Goal: Navigation & Orientation: Find specific page/section

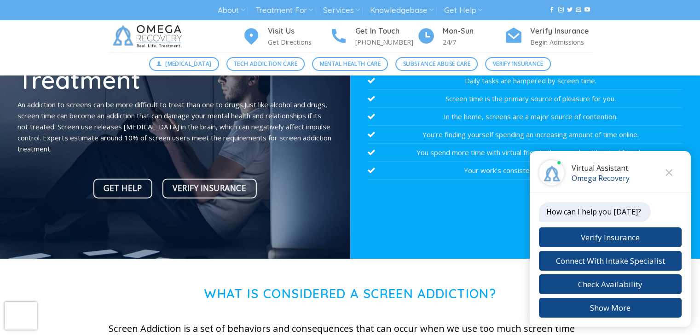
scroll to position [102, 0]
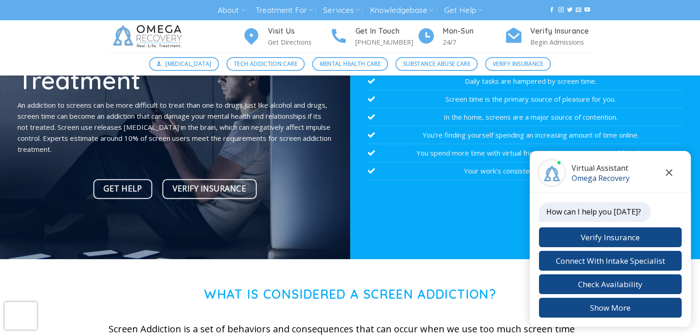
click at [670, 173] on icon "Close chat" at bounding box center [669, 172] width 7 height 6
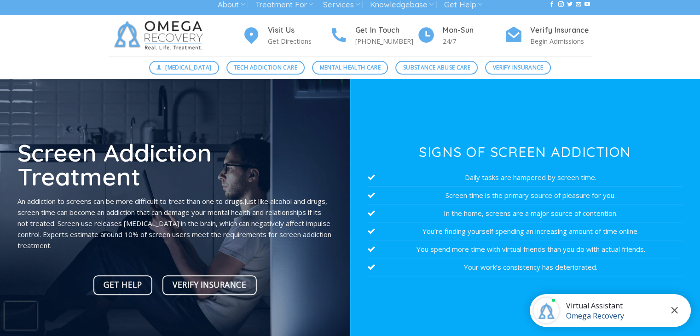
scroll to position [0, 0]
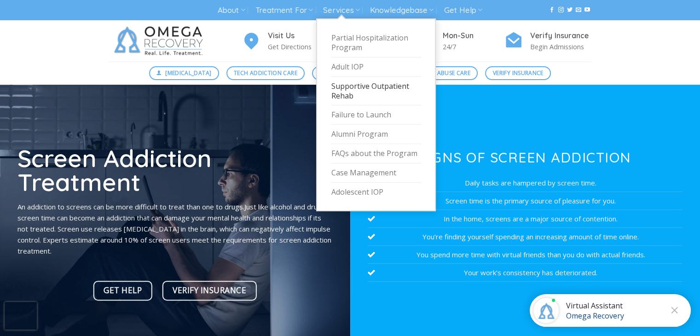
click at [343, 90] on link "Supportive Outpatient Rehab" at bounding box center [376, 91] width 90 height 29
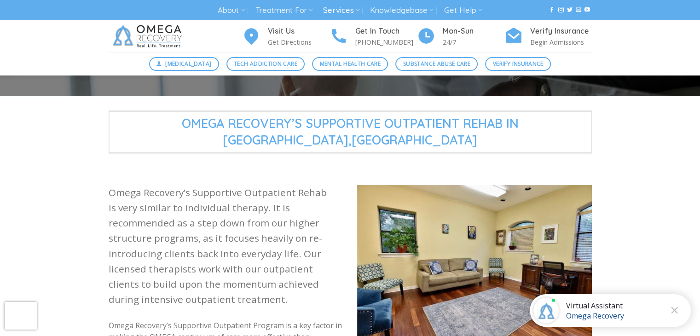
scroll to position [173, 0]
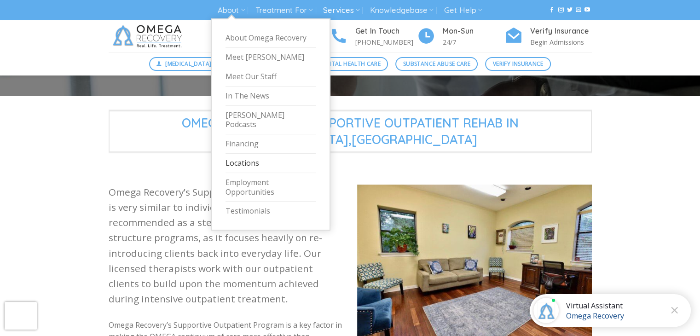
click at [244, 154] on link "Locations" at bounding box center [271, 163] width 90 height 19
